Goal: Find specific page/section: Find specific page/section

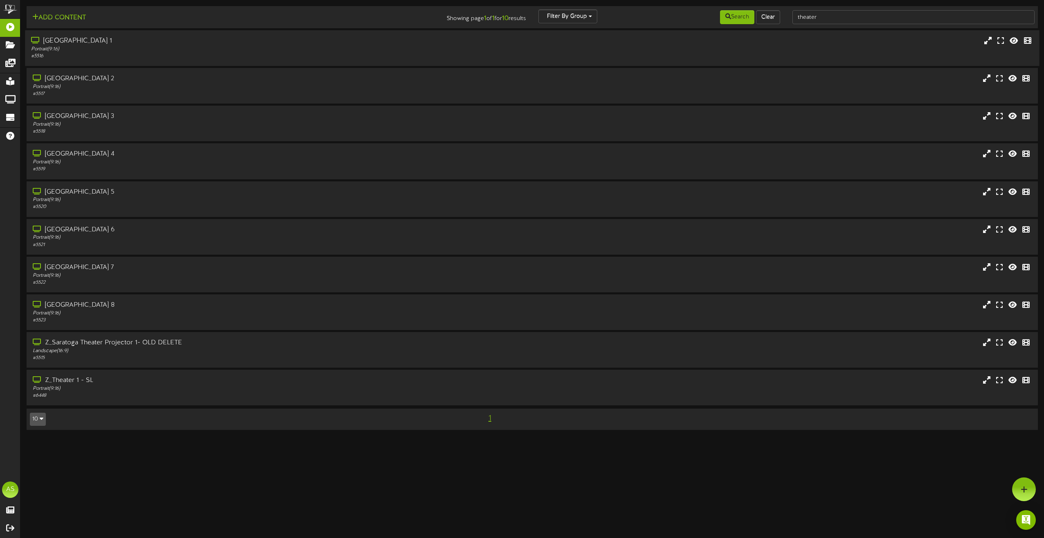
click at [181, 38] on div "[GEOGRAPHIC_DATA] 1" at bounding box center [236, 40] width 410 height 9
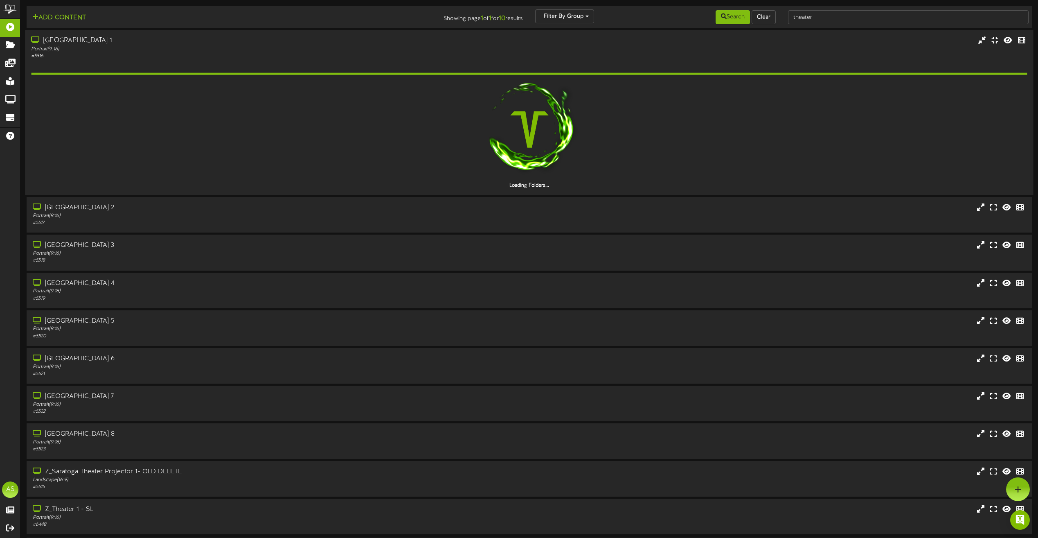
click at [180, 43] on div "[GEOGRAPHIC_DATA] 1" at bounding box center [235, 40] width 408 height 9
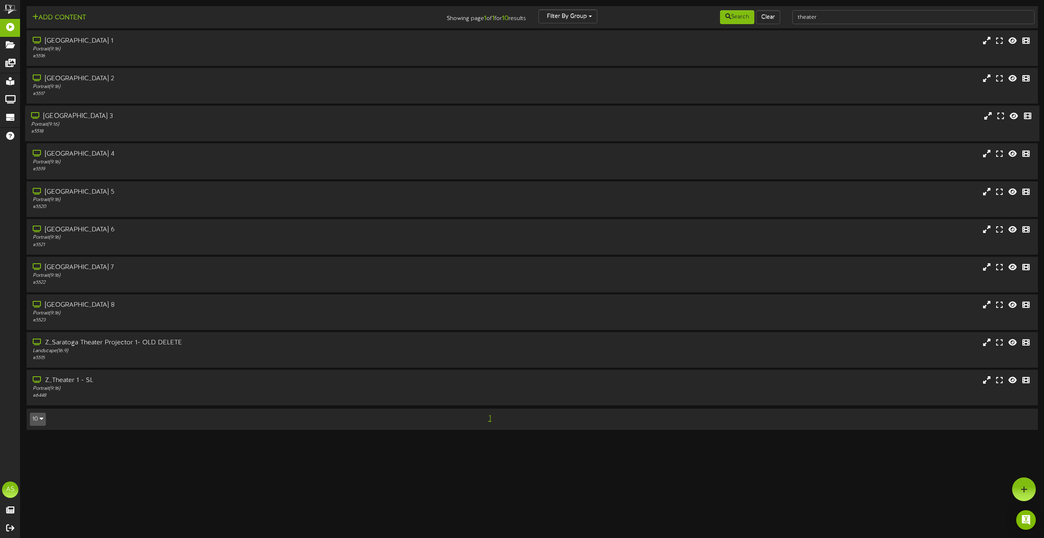
click at [237, 129] on div "# 5518" at bounding box center [236, 131] width 410 height 7
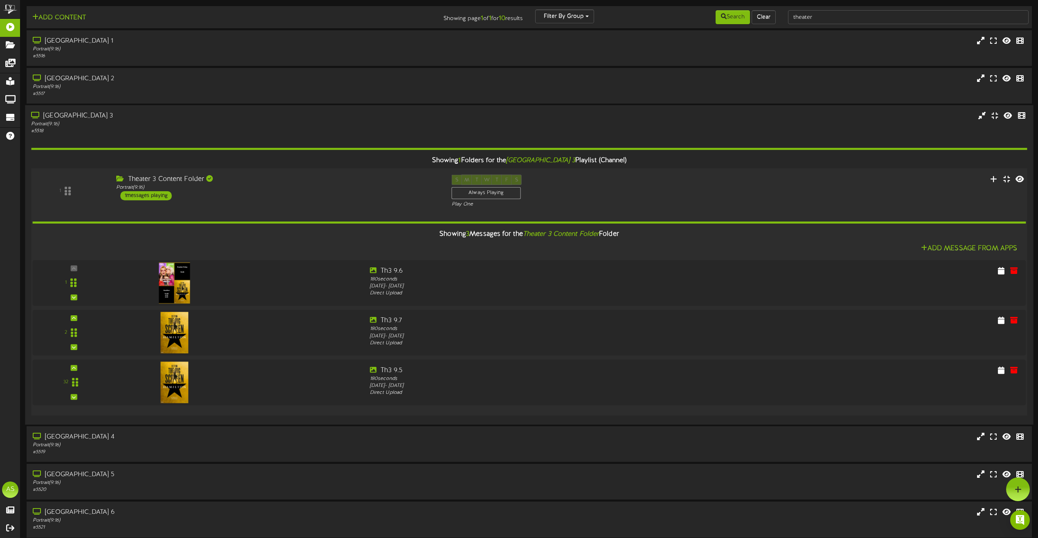
drag, startPoint x: 284, startPoint y: 198, endPoint x: 280, endPoint y: 177, distance: 21.3
click at [285, 198] on div "Theater 3 Content Folder Portrait ( 9:16 ) 1 messages playing" at bounding box center [278, 188] width 336 height 26
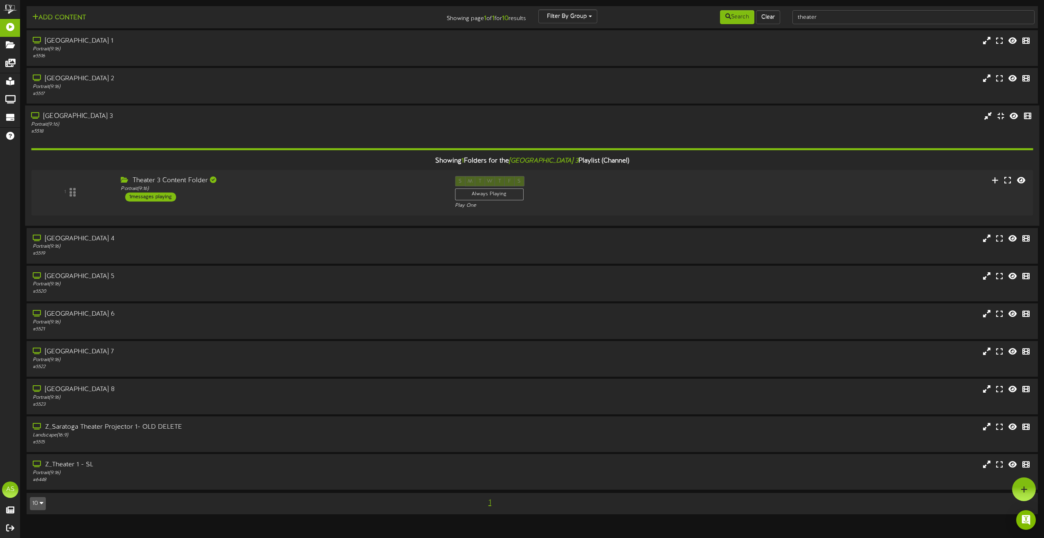
click at [278, 135] on div "Showing 1 Folders for the Saratoga Theater 3 Playlist (Channel) 1 Theater 3 Con…" at bounding box center [532, 177] width 1002 height 85
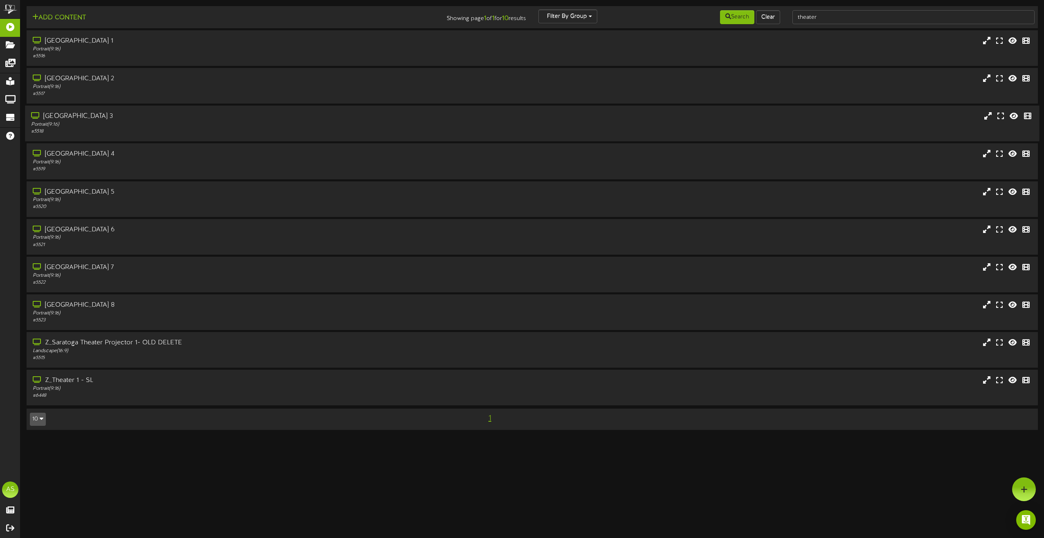
click at [263, 121] on div "Portrait ( 9:16 )" at bounding box center [236, 124] width 410 height 7
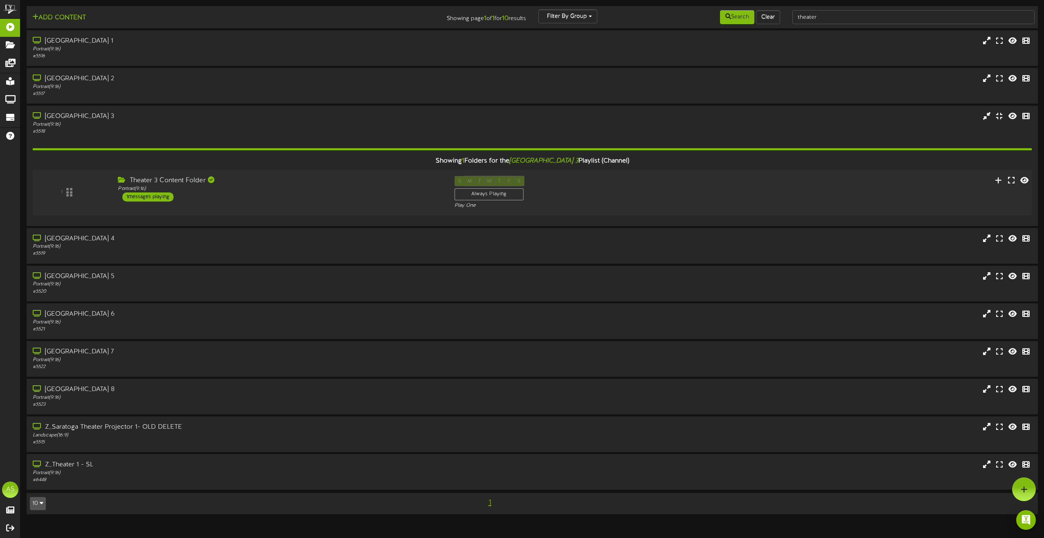
click at [244, 203] on div "1 Theater 3 Content Folder Portrait ( 9:16 ) 1 S" at bounding box center [532, 193] width 1009 height 34
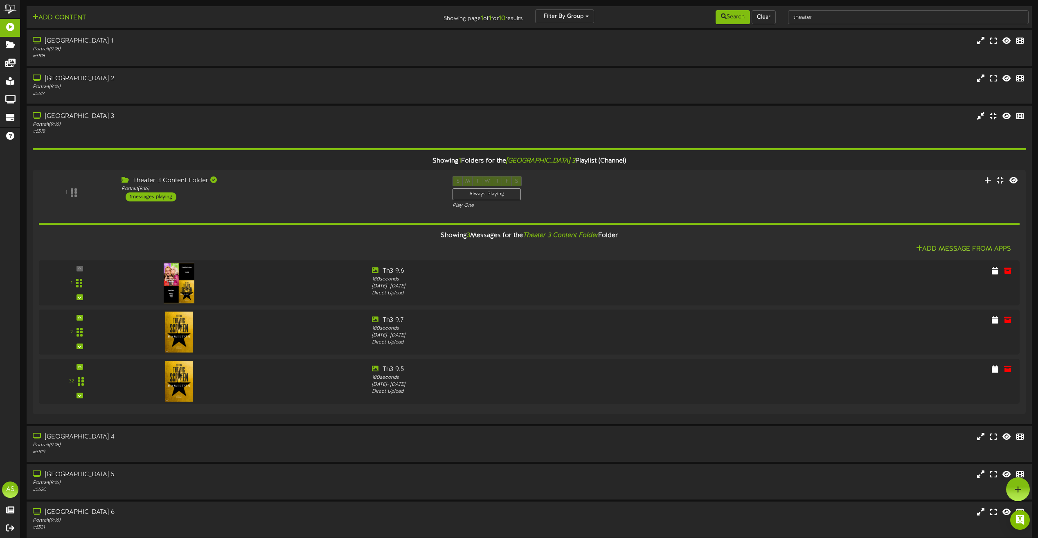
click at [282, 131] on div "# 5518" at bounding box center [236, 131] width 407 height 7
